Goal: Task Accomplishment & Management: Manage account settings

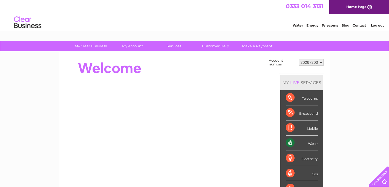
click at [293, 142] on div "Water" at bounding box center [302, 142] width 32 height 15
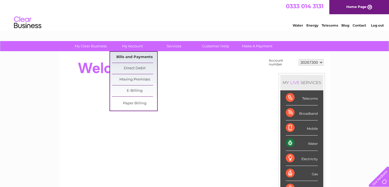
click at [128, 56] on link "Bills and Payments" at bounding box center [134, 57] width 45 height 11
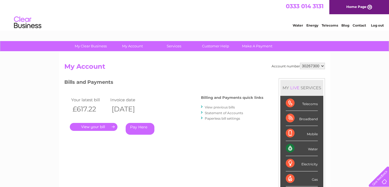
click at [97, 126] on link "." at bounding box center [94, 127] width 48 height 8
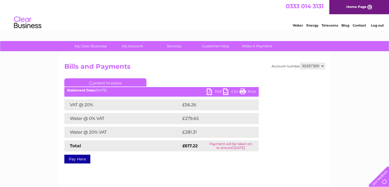
click at [210, 91] on link "PDF" at bounding box center [215, 92] width 16 height 8
